Goal: Book appointment/travel/reservation

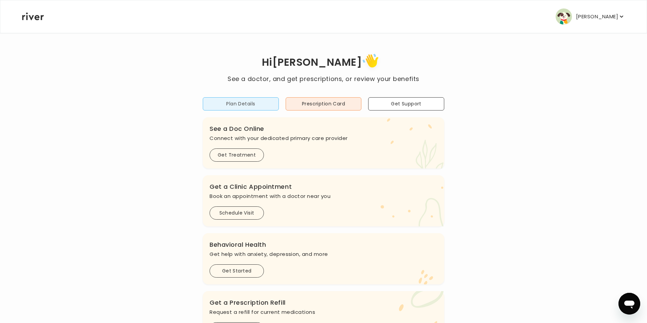
click at [228, 104] on button "Plan Details" at bounding box center [241, 103] width 76 height 13
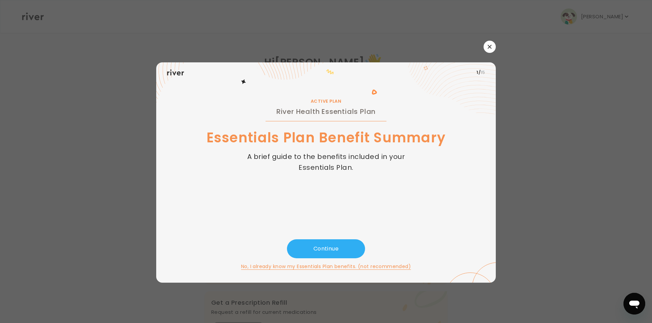
click at [310, 113] on h2 "River Health Essentials Plan" at bounding box center [325, 111] width 99 height 11
click at [320, 247] on button "Continue" at bounding box center [326, 249] width 78 height 19
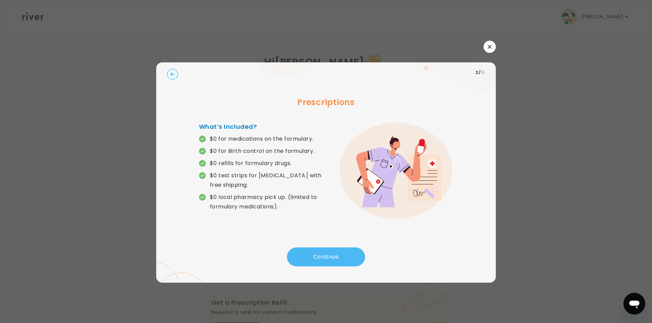
click at [326, 255] on button "Continue" at bounding box center [326, 257] width 78 height 19
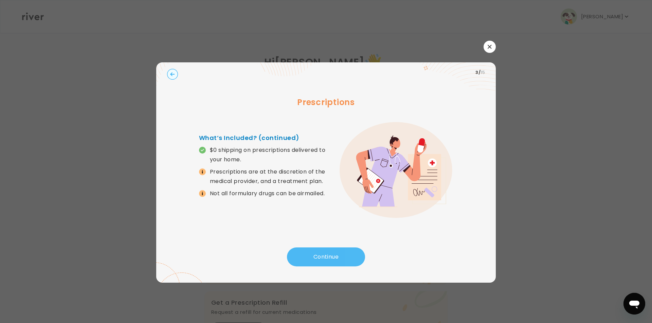
click at [326, 255] on button "Continue" at bounding box center [326, 257] width 78 height 19
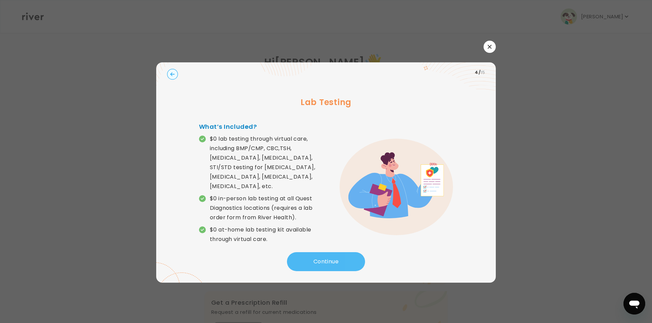
click at [326, 255] on button "Continue" at bounding box center [326, 262] width 78 height 19
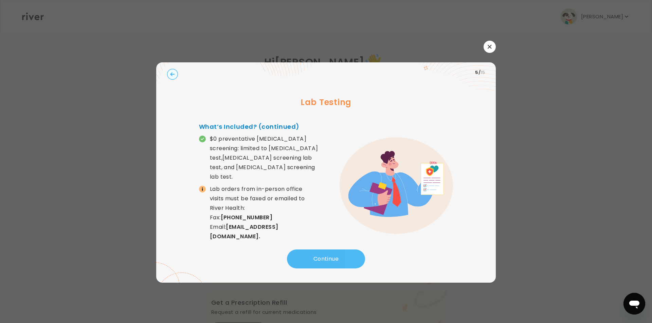
click at [326, 255] on button "Continue" at bounding box center [326, 259] width 78 height 19
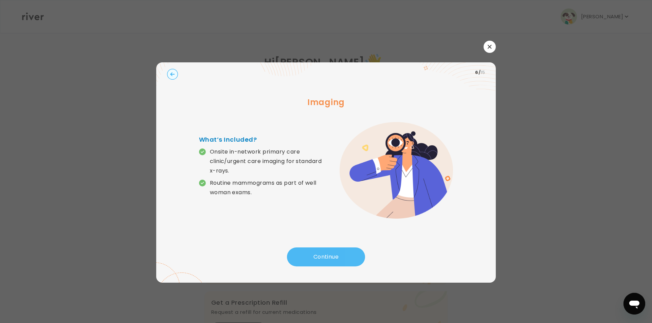
click at [326, 255] on button "Continue" at bounding box center [326, 257] width 78 height 19
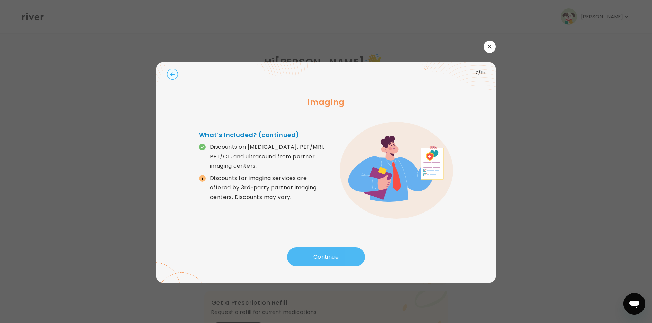
click at [326, 255] on button "Continue" at bounding box center [326, 257] width 78 height 19
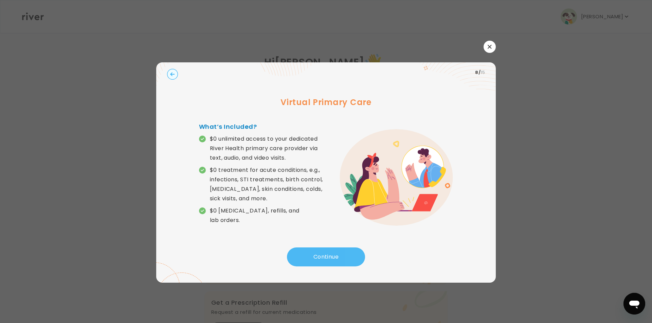
click at [326, 254] on button "Continue" at bounding box center [326, 257] width 78 height 19
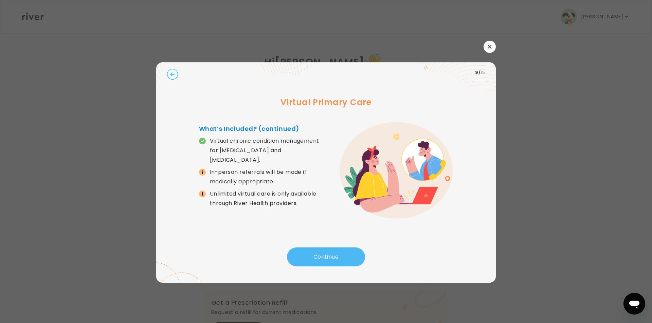
click at [326, 254] on button "Continue" at bounding box center [326, 257] width 78 height 19
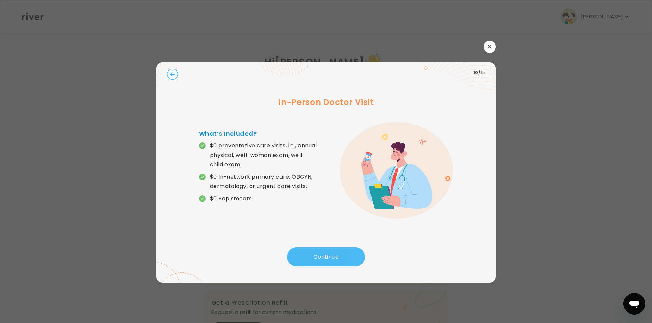
click at [327, 255] on button "Continue" at bounding box center [326, 257] width 78 height 19
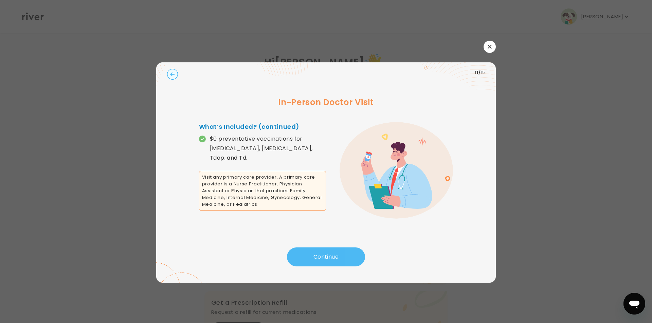
click at [320, 256] on button "Continue" at bounding box center [326, 257] width 78 height 19
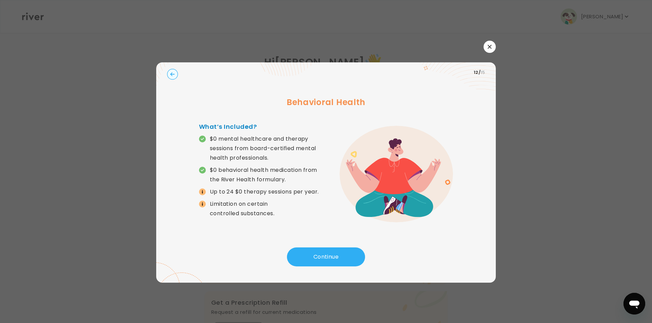
click at [491, 47] on icon "button" at bounding box center [489, 47] width 4 height 4
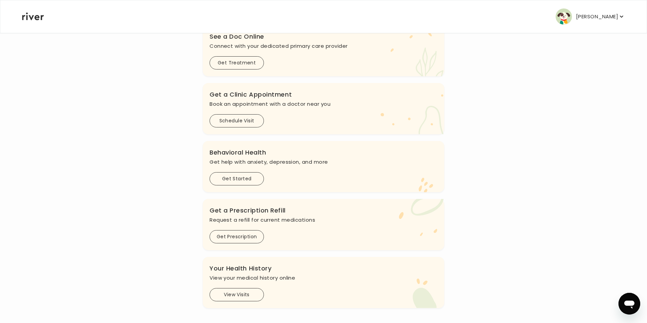
scroll to position [96, 0]
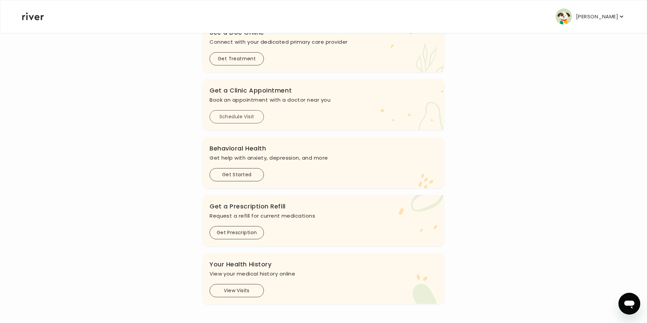
click at [236, 116] on button "Schedule Visit" at bounding box center [236, 116] width 54 height 13
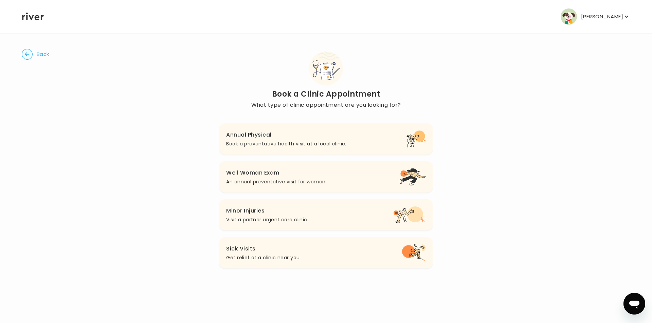
click at [324, 139] on h3 "Annual Physical" at bounding box center [286, 135] width 120 height 10
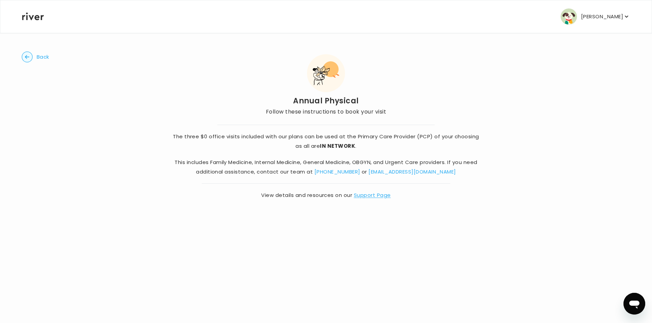
click at [278, 99] on h2 "Annual Physical" at bounding box center [326, 101] width 120 height 10
drag, startPoint x: 278, startPoint y: 99, endPoint x: 213, endPoint y: 96, distance: 64.6
click at [227, 95] on div "Back Annual Physical Follow these instructions to book your visit The three $0 …" at bounding box center [326, 126] width 608 height 187
click at [27, 57] on circle "button" at bounding box center [27, 57] width 11 height 11
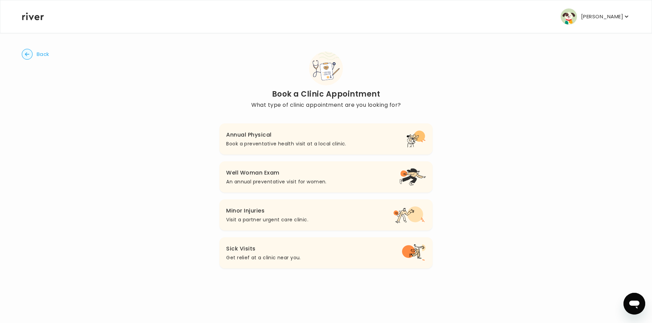
click at [31, 56] on circle "button" at bounding box center [27, 54] width 11 height 11
